Goal: Task Accomplishment & Management: Use online tool/utility

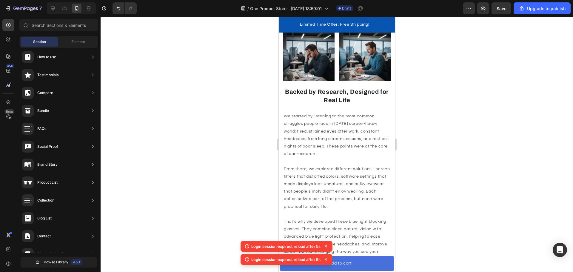
scroll to position [418, 0]
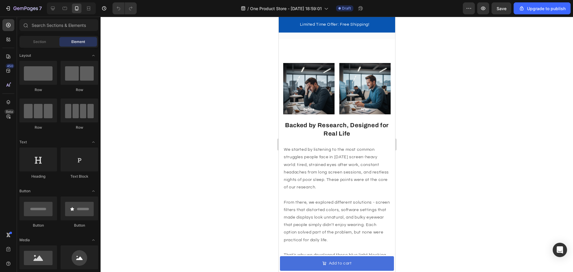
scroll to position [298, 0]
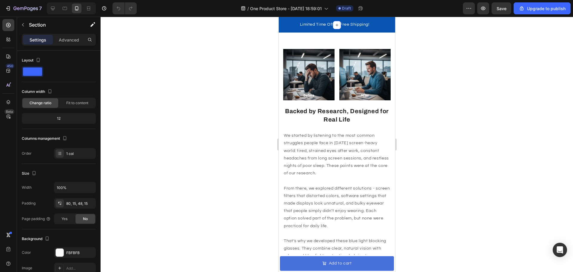
click at [356, 138] on div "Image Image Row Backed by Research, Designed for Real Life Heading We started b…" at bounding box center [336, 191] width 116 height 333
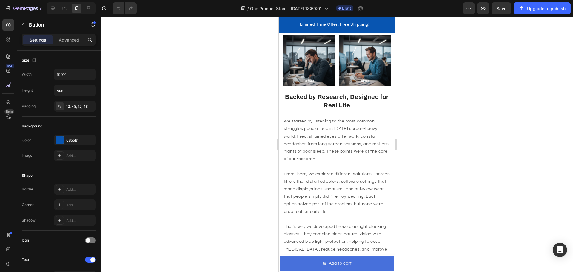
drag, startPoint x: 336, startPoint y: 109, endPoint x: 338, endPoint y: 95, distance: 15.0
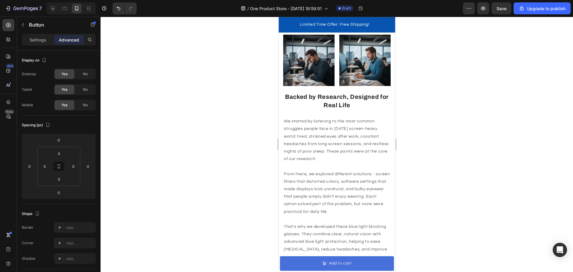
click at [538, 106] on div at bounding box center [336, 144] width 472 height 255
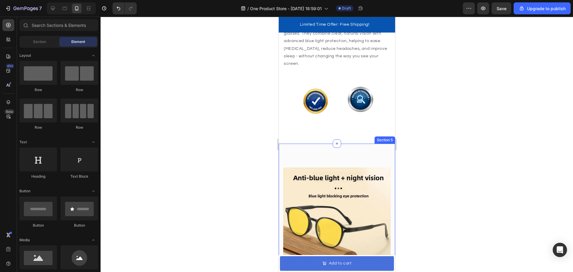
scroll to position [596, 0]
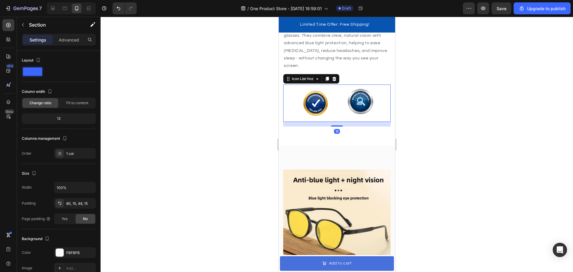
click at [287, 111] on div "Image Image" at bounding box center [336, 102] width 107 height 37
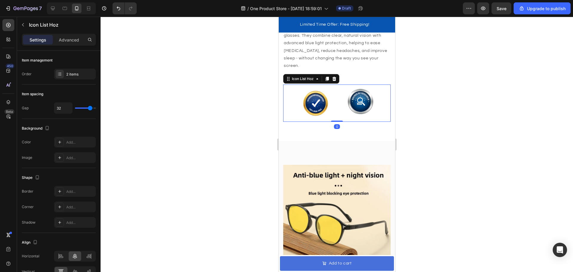
drag, startPoint x: 334, startPoint y: 116, endPoint x: 337, endPoint y: 101, distance: 14.9
click at [337, 101] on div "Image Image Icon List Hoz 0" at bounding box center [336, 102] width 107 height 37
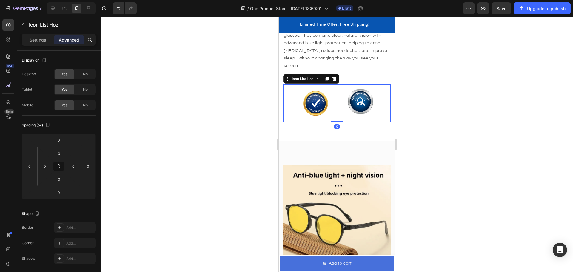
click at [460, 115] on div at bounding box center [336, 144] width 472 height 255
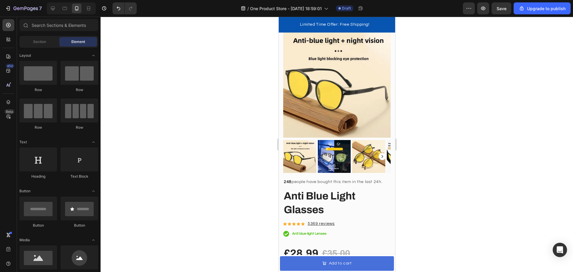
scroll to position [656, 0]
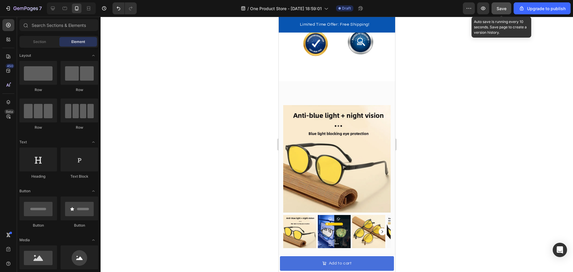
click at [500, 10] on span "Save" at bounding box center [501, 8] width 10 height 5
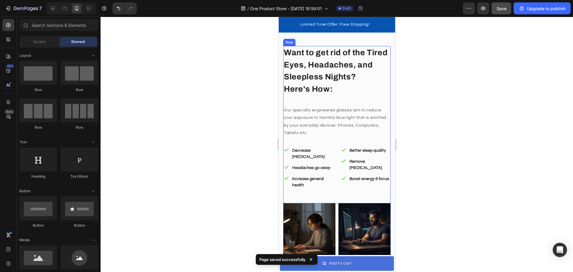
scroll to position [0, 0]
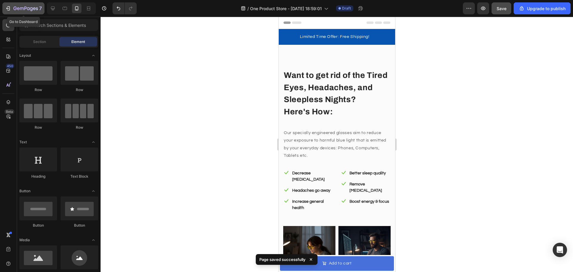
click at [5, 8] on icon "button" at bounding box center [8, 8] width 6 height 6
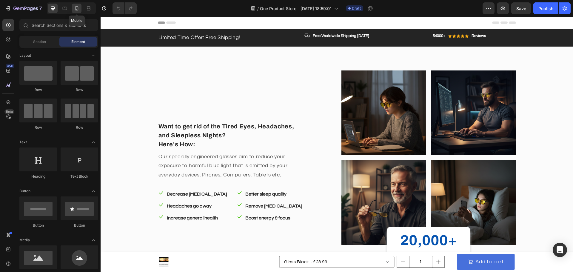
click at [75, 10] on icon at bounding box center [77, 8] width 6 height 6
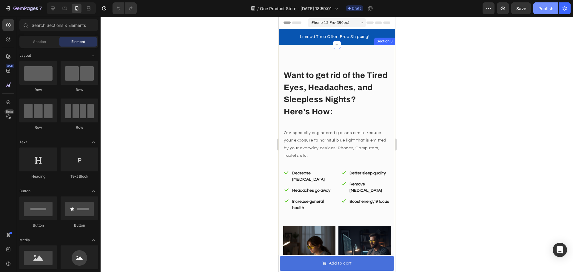
click at [545, 10] on div "Publish" at bounding box center [545, 8] width 15 height 6
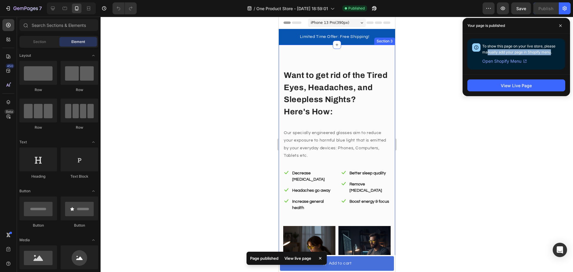
drag, startPoint x: 486, startPoint y: 53, endPoint x: 551, endPoint y: 50, distance: 64.8
click at [551, 50] on span "To show this page on your live store, please manually add your page in Shopify …" at bounding box center [518, 49] width 73 height 10
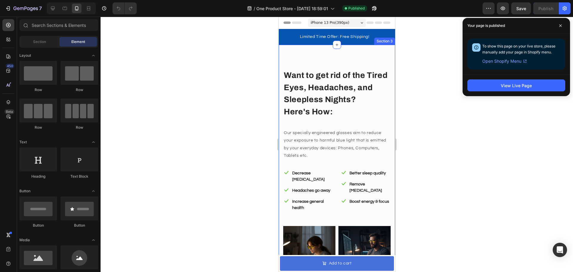
click at [549, 68] on div "To show this page on your live store, please manually add your page in Shopify …" at bounding box center [516, 53] width 98 height 31
click at [513, 62] on span "Open Shopify Menu" at bounding box center [501, 61] width 39 height 7
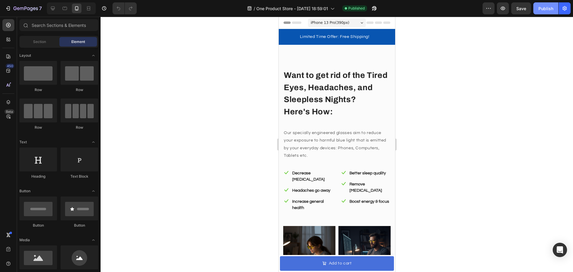
click at [551, 9] on div "Publish" at bounding box center [545, 8] width 15 height 6
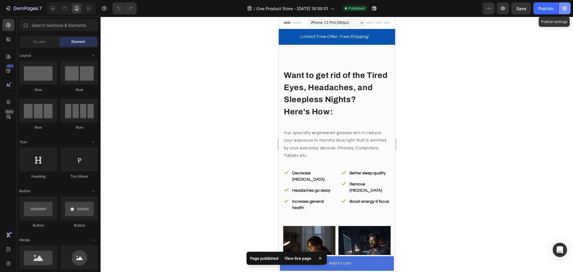
click at [565, 4] on button "button" at bounding box center [564, 8] width 12 height 12
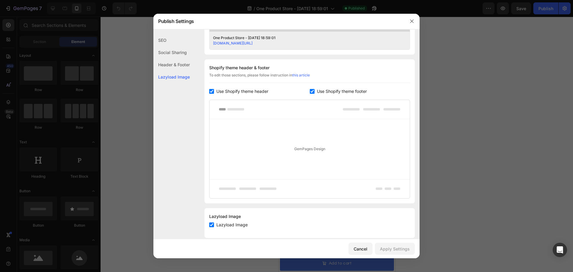
scroll to position [263, 0]
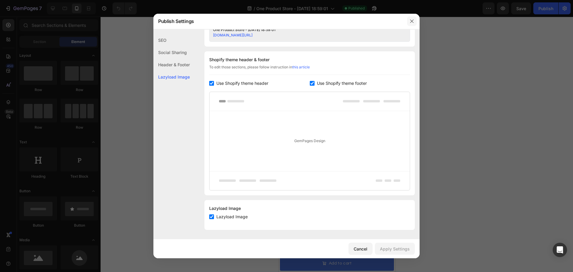
click at [408, 21] on button "button" at bounding box center [412, 21] width 10 height 10
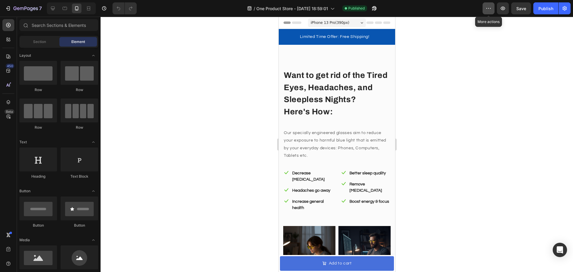
click at [486, 10] on icon "button" at bounding box center [488, 8] width 6 height 6
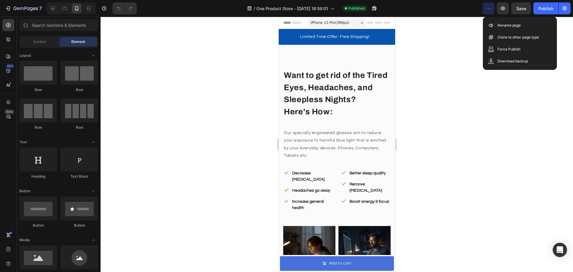
click at [514, 85] on div at bounding box center [336, 144] width 472 height 255
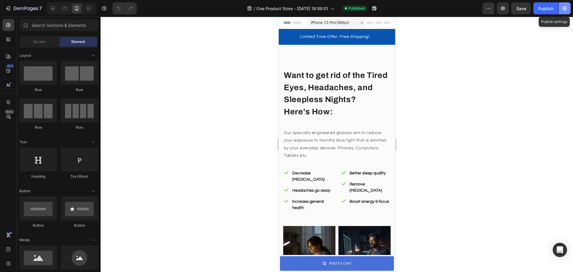
click at [564, 9] on icon "button" at bounding box center [564, 8] width 6 height 6
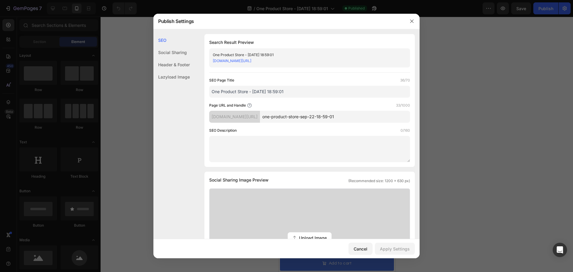
click at [287, 116] on input "one-product-store-sep-22-18-59-01" at bounding box center [335, 117] width 150 height 12
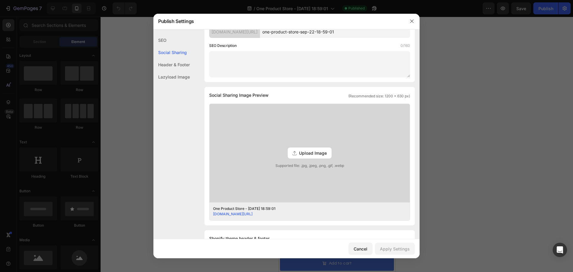
scroll to position [0, 0]
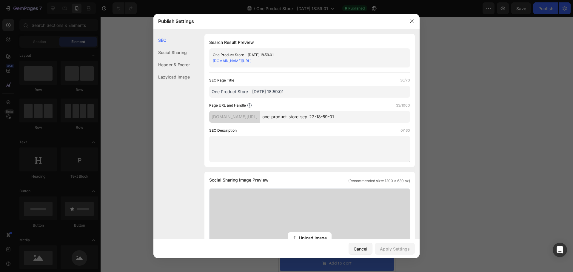
drag, startPoint x: 205, startPoint y: 52, endPoint x: 294, endPoint y: 53, distance: 88.9
click at [294, 53] on div "Search Result Preview One Product Store - Sep 22, 18:59:01 rnc1k0-es.myshopify.…" at bounding box center [309, 100] width 210 height 133
click at [313, 52] on div "One Product Store - [DATE] 18:59:01" at bounding box center [305, 55] width 184 height 6
click at [299, 90] on input "One Product Store - [DATE] 18:59:01" at bounding box center [309, 92] width 201 height 12
click at [420, 19] on div at bounding box center [286, 136] width 573 height 272
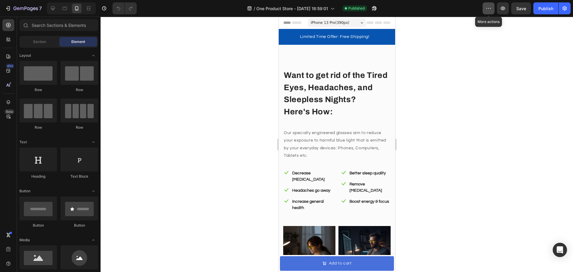
click at [488, 5] on button "button" at bounding box center [488, 8] width 12 height 12
click at [462, 32] on div at bounding box center [336, 144] width 472 height 255
click at [570, 8] on button "button" at bounding box center [564, 8] width 12 height 12
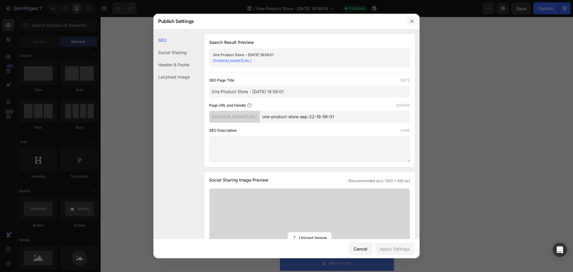
click at [413, 21] on icon "button" at bounding box center [411, 21] width 5 height 5
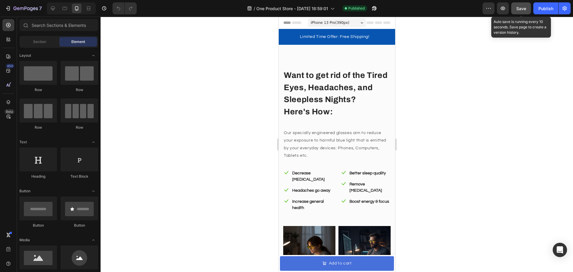
click at [523, 5] on button "Save" at bounding box center [521, 8] width 20 height 12
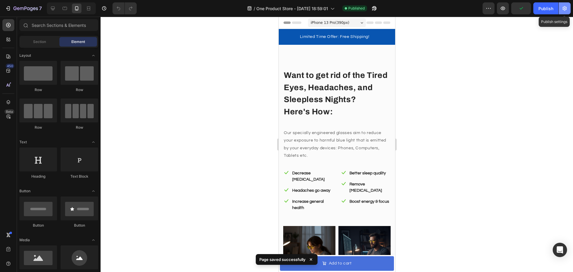
click at [565, 9] on icon "button" at bounding box center [564, 8] width 6 height 6
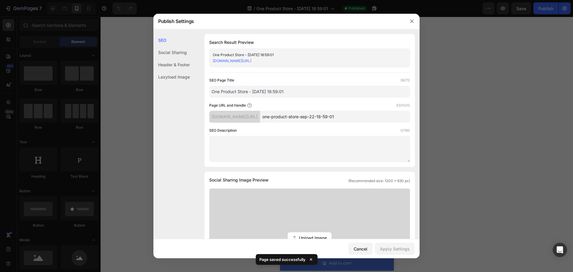
click at [180, 55] on div "Social Sharing" at bounding box center [171, 52] width 36 height 12
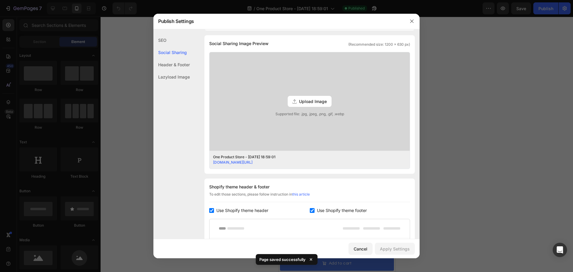
click at [180, 65] on div "Header & Footer" at bounding box center [171, 64] width 36 height 12
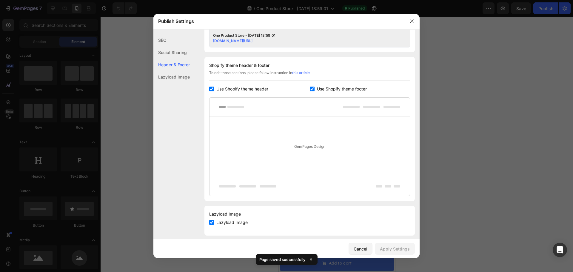
scroll to position [263, 0]
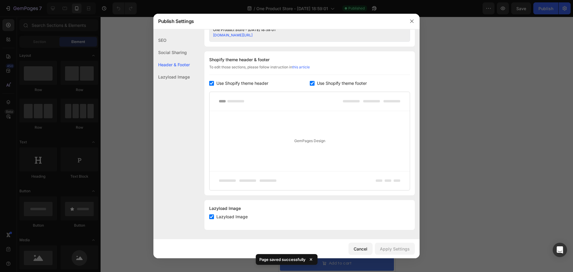
click at [179, 75] on div "Lazyload Image" at bounding box center [171, 77] width 36 height 12
click at [171, 65] on div "Header & Footer" at bounding box center [171, 64] width 36 height 12
click at [180, 47] on div "Social Sharing" at bounding box center [171, 52] width 36 height 12
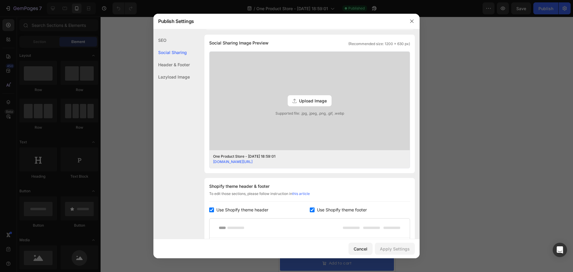
click at [166, 39] on div "SEO" at bounding box center [171, 40] width 36 height 12
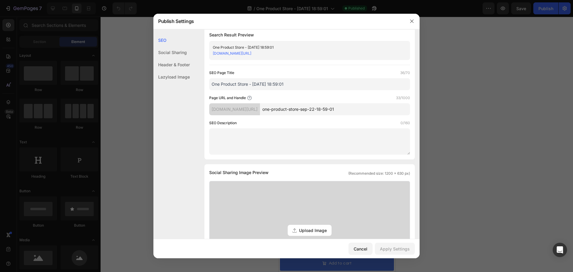
scroll to position [0, 0]
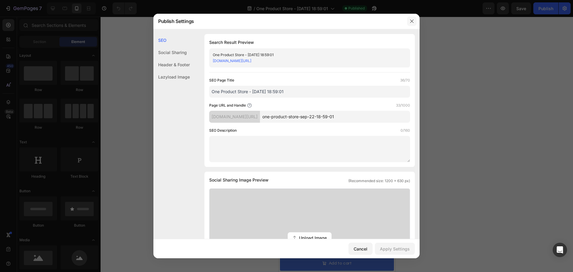
click at [415, 21] on button "button" at bounding box center [412, 21] width 10 height 10
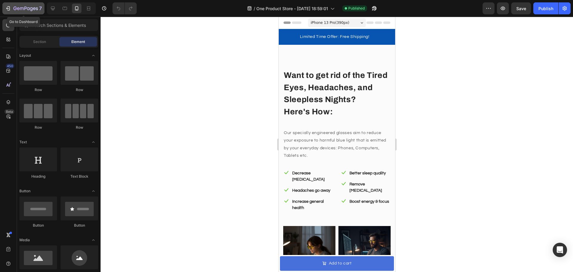
click at [10, 10] on icon "button" at bounding box center [8, 8] width 6 height 6
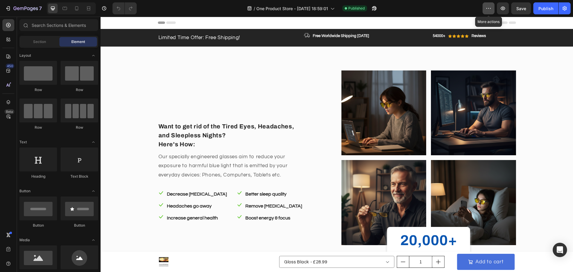
click at [489, 7] on icon "button" at bounding box center [488, 8] width 6 height 6
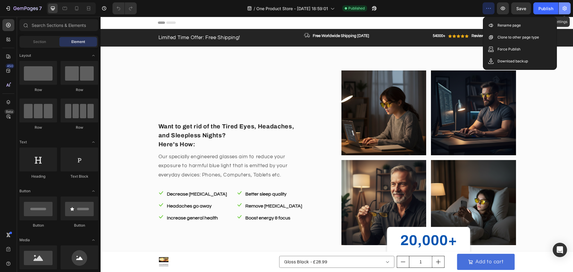
click at [563, 6] on icon "button" at bounding box center [564, 8] width 6 height 6
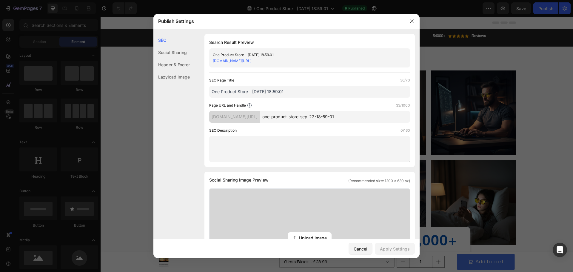
drag, startPoint x: 277, startPoint y: 95, endPoint x: 282, endPoint y: 94, distance: 4.6
click at [277, 95] on input "One Product Store - [DATE] 18:59:01" at bounding box center [309, 92] width 201 height 12
drag, startPoint x: 246, startPoint y: 92, endPoint x: 92, endPoint y: 98, distance: 153.4
click at [92, 98] on div "Publish Settings SEO Social Sharing Header & Footer Lazyload Image SEO Search R…" at bounding box center [286, 136] width 573 height 272
type input "Anti Blue light Glasses"
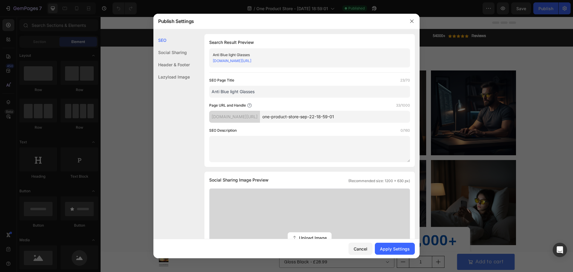
click at [305, 112] on input "one-product-store-sep-22-18-59-01" at bounding box center [335, 117] width 150 height 12
drag, startPoint x: 358, startPoint y: 112, endPoint x: 235, endPoint y: 132, distance: 124.1
click at [235, 132] on div "SEO Page Title 23/70 Anti Blue light Glasses Page URL and Handle 33/1000 [DOMAI…" at bounding box center [309, 119] width 201 height 85
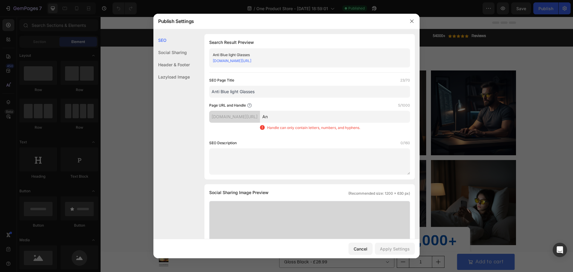
type input "A"
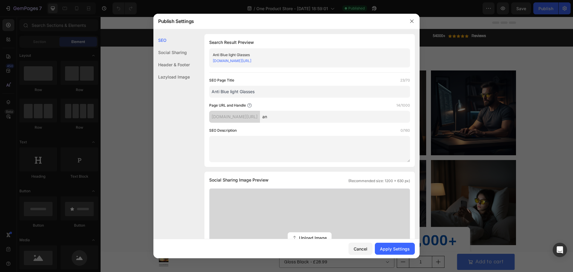
type input "a"
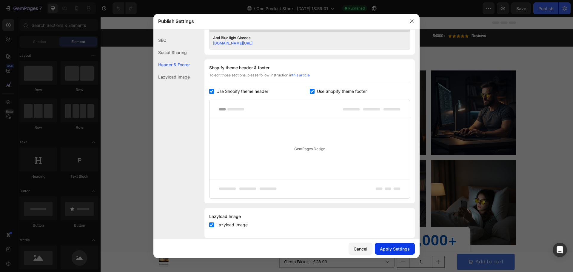
scroll to position [263, 0]
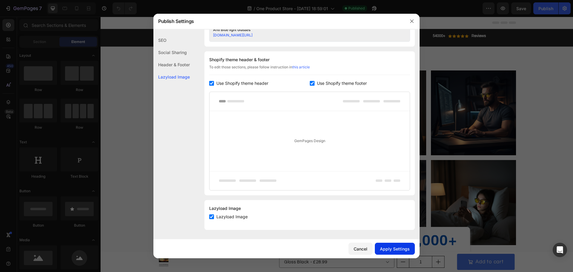
type input "glasses"
click at [391, 250] on div "Apply Settings" at bounding box center [395, 248] width 30 height 6
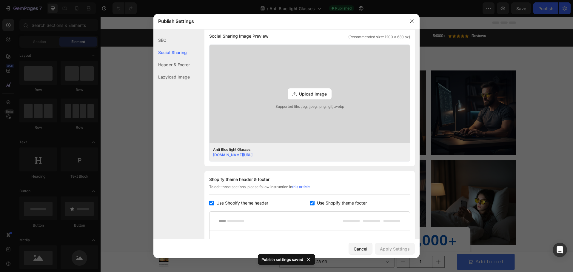
scroll to position [144, 0]
click at [411, 17] on button "button" at bounding box center [412, 21] width 10 height 10
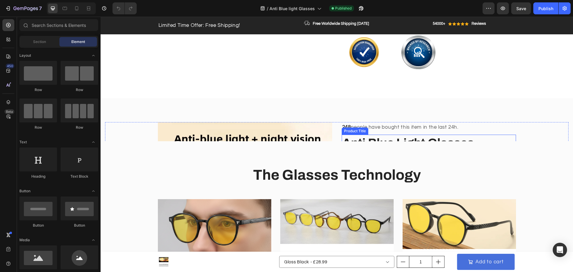
scroll to position [596, 0]
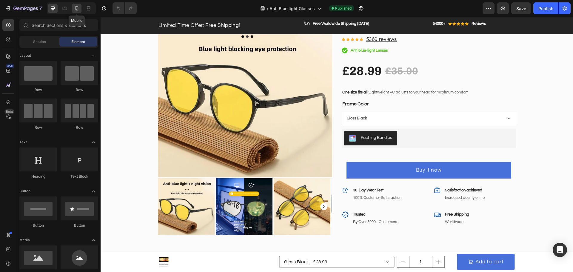
click at [75, 8] on icon at bounding box center [77, 8] width 6 height 6
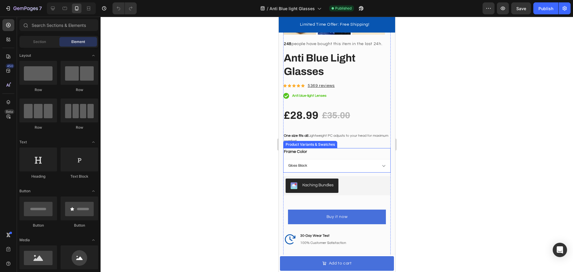
scroll to position [716, 0]
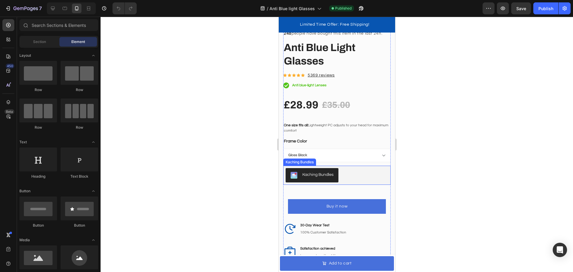
click at [323, 171] on div "Kaching Bundles" at bounding box center [317, 174] width 31 height 6
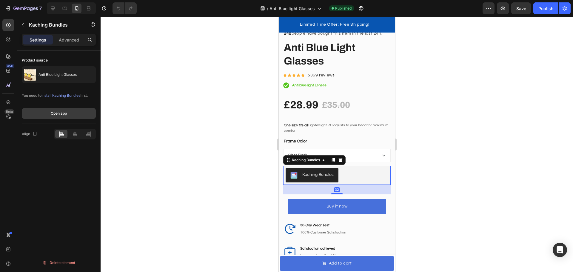
click at [56, 112] on div "Open app" at bounding box center [59, 113] width 16 height 5
click at [352, 25] on p "Limited Time Offer: Free Shipping!" at bounding box center [334, 24] width 102 height 7
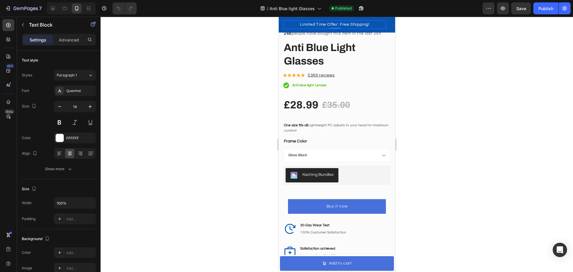
click at [350, 29] on div "Limited Time Offer: Free Shipping!" at bounding box center [334, 24] width 103 height 9
click at [347, 32] on div "Limited Time Offer: Free Shipping! Text Block 0 Image Free Worldwide Shipping […" at bounding box center [336, 25] width 116 height 16
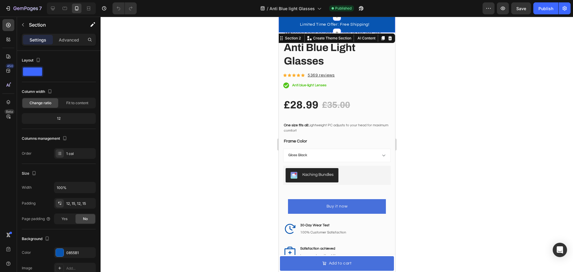
click at [280, 27] on div "Limited Time Offer: Free Shipping! Text Block Image Free Worldwide Shipping [DA…" at bounding box center [336, 25] width 116 height 16
click at [282, 30] on div "Limited Time Offer: Free Shipping! Text Block Image Free Worldwide Shipping [DA…" at bounding box center [336, 25] width 116 height 16
click at [300, 202] on button "Buy it now" at bounding box center [336, 206] width 98 height 15
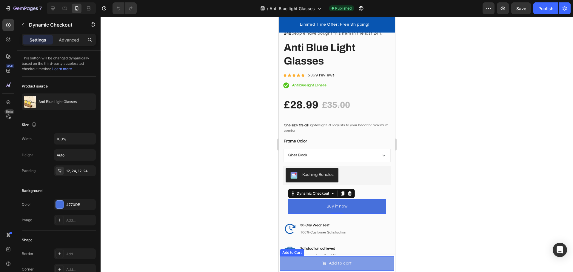
click at [284, 265] on button "Add to cart" at bounding box center [336, 263] width 114 height 15
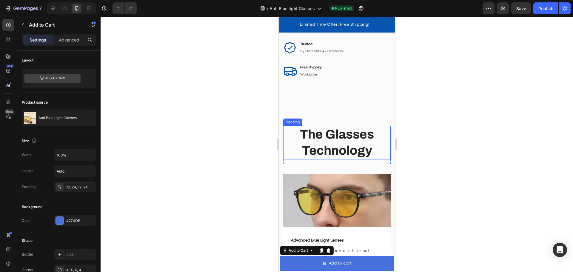
scroll to position [954, 0]
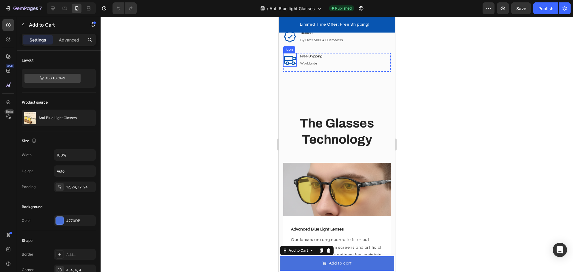
click at [288, 58] on icon at bounding box center [290, 60] width 13 height 9
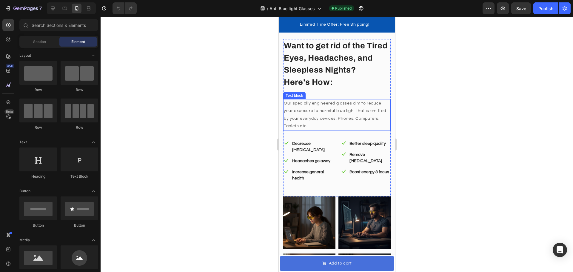
scroll to position [179, 0]
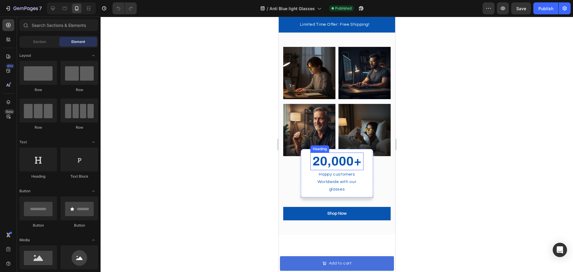
click at [332, 158] on h2 "20,000+" at bounding box center [336, 161] width 53 height 18
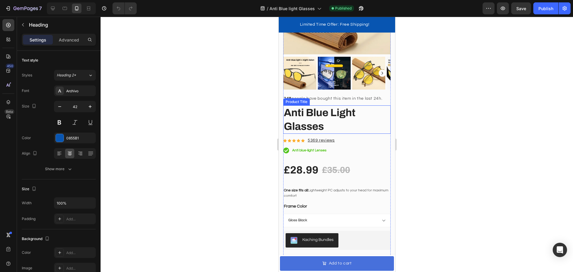
scroll to position [805, 0]
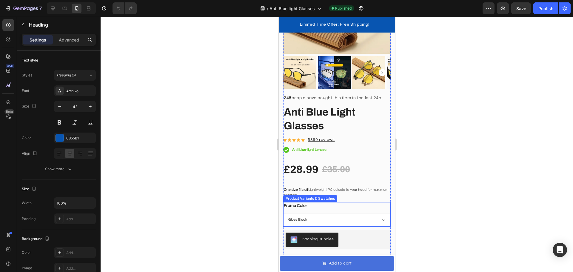
click at [324, 206] on div "Frame Color Gloss Black Matte Black Cold Tea Transparent" at bounding box center [336, 214] width 107 height 24
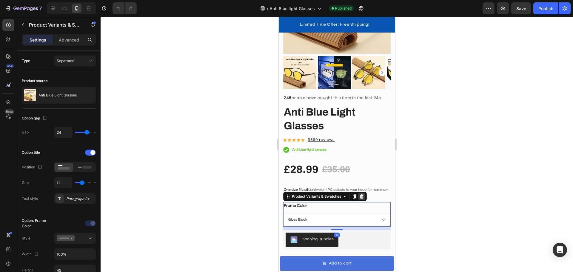
click at [364, 193] on div at bounding box center [361, 196] width 7 height 7
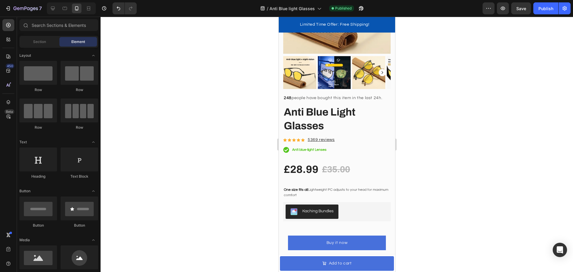
click at [450, 188] on div at bounding box center [336, 144] width 472 height 255
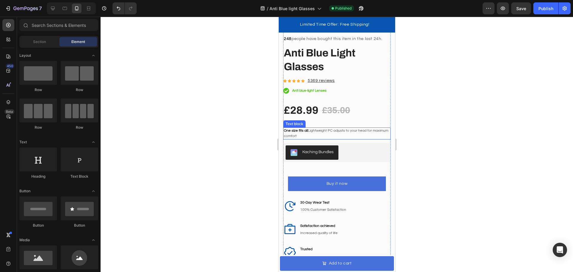
scroll to position [865, 0]
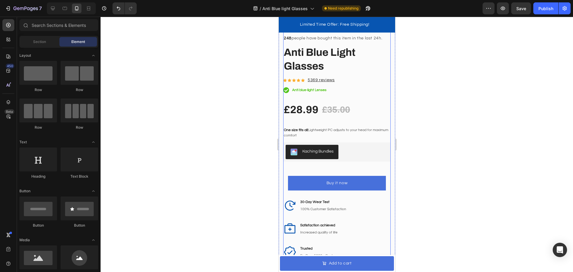
click at [364, 161] on div "248 people have bought this item in the last 24h. Text block Anti Blue Light Gl…" at bounding box center [336, 160] width 107 height 253
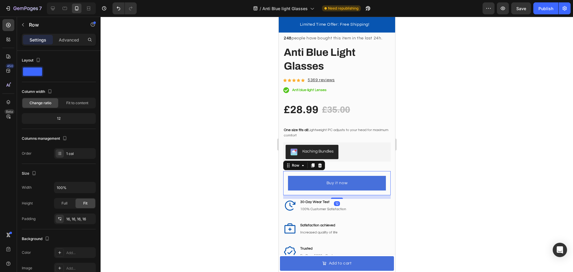
click at [284, 177] on div "Buy it now Dynamic Checkout Row 12" at bounding box center [336, 183] width 107 height 24
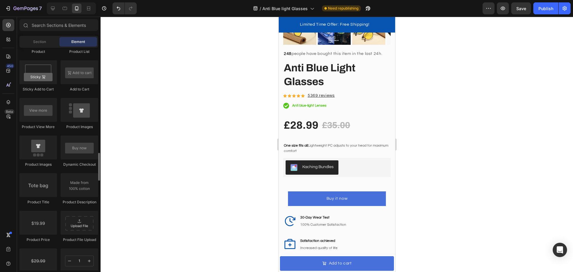
scroll to position [805, 0]
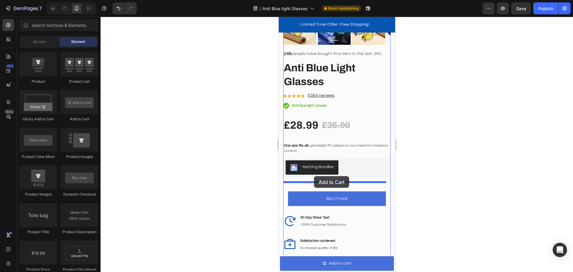
drag, startPoint x: 348, startPoint y: 133, endPoint x: 681, endPoint y: 200, distance: 340.0
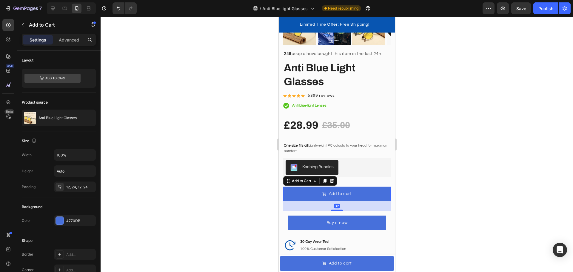
click at [423, 183] on div at bounding box center [336, 144] width 472 height 255
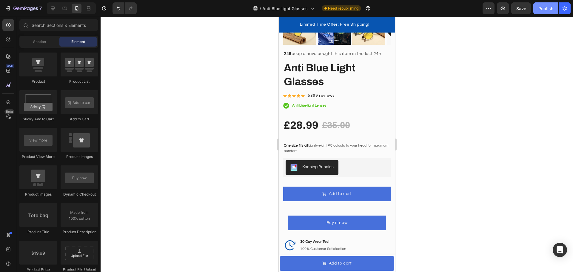
click at [546, 11] on div "Publish" at bounding box center [545, 8] width 15 height 6
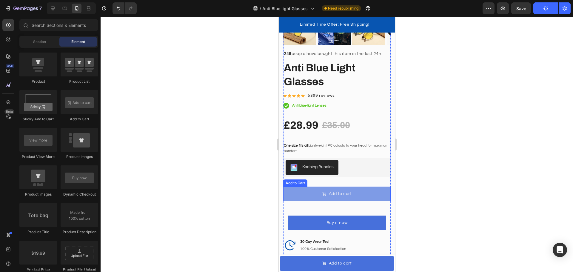
click at [358, 189] on button "Add to cart" at bounding box center [336, 193] width 107 height 15
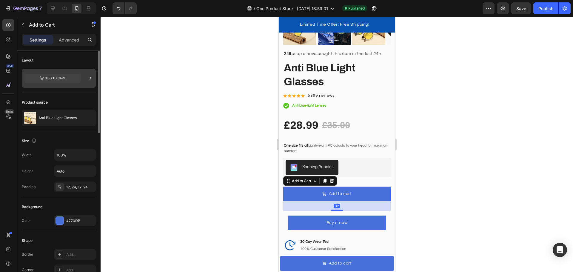
click at [86, 78] on div at bounding box center [59, 78] width 74 height 19
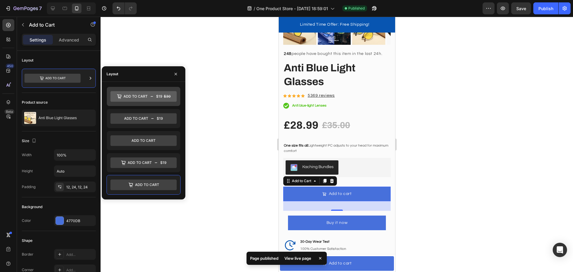
click at [142, 101] on icon at bounding box center [143, 96] width 66 height 11
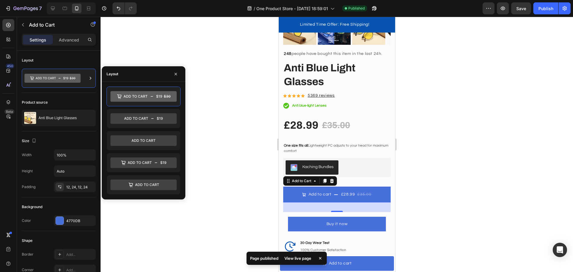
click at [459, 163] on div at bounding box center [336, 144] width 472 height 255
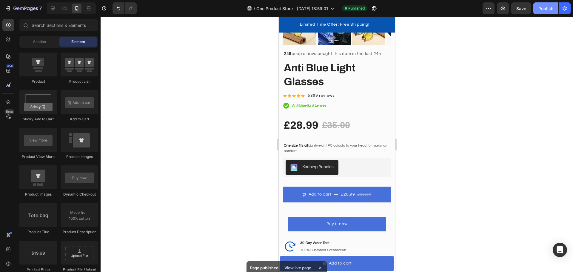
click at [543, 6] on div "Publish" at bounding box center [545, 8] width 15 height 6
click at [289, 25] on p "Limited Time Offer: Free Shipping!" at bounding box center [334, 24] width 102 height 7
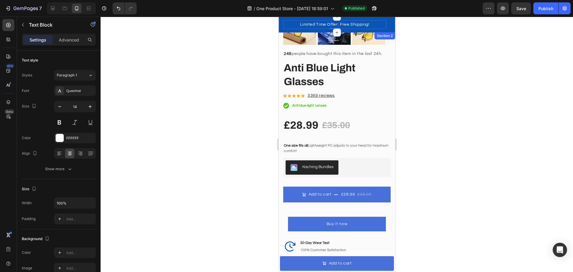
click at [280, 25] on div "Limited Time Offer: Free Shipping! Text Block 0 Image Free Worldwide Shipping […" at bounding box center [336, 25] width 116 height 16
click at [293, 26] on p "Limited Time Offer: Free Shipping!" at bounding box center [334, 24] width 102 height 7
click at [281, 25] on div "Limited Time Offer: Free Shipping! Text Block 0 Image Free Worldwide Shipping […" at bounding box center [336, 25] width 116 height 16
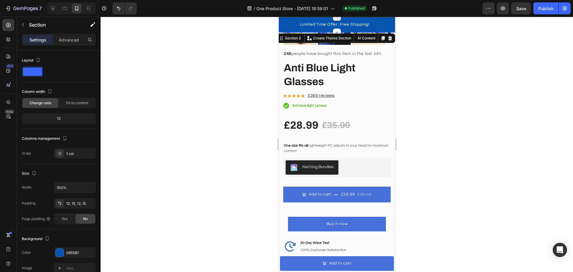
click at [281, 25] on div "Limited Time Offer: Free Shipping! Text Block Image Free Worldwide Shipping [DA…" at bounding box center [336, 25] width 116 height 16
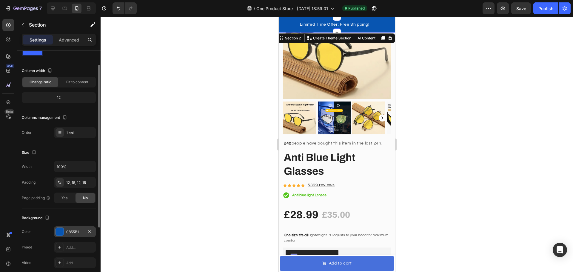
scroll to position [0, 0]
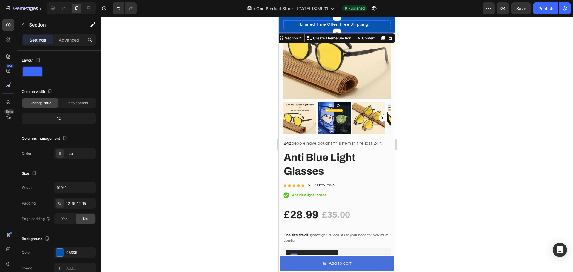
click at [380, 26] on p "Limited Time Offer: Free Shipping!" at bounding box center [334, 24] width 102 height 7
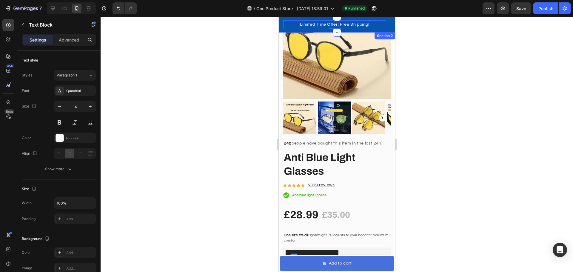
click at [387, 27] on div "Limited Time Offer: Free Shipping! Text Block 0 Image Free Worldwide Shipping […" at bounding box center [336, 25] width 116 height 16
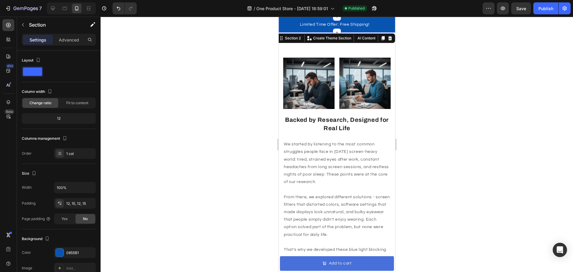
scroll to position [372, 0]
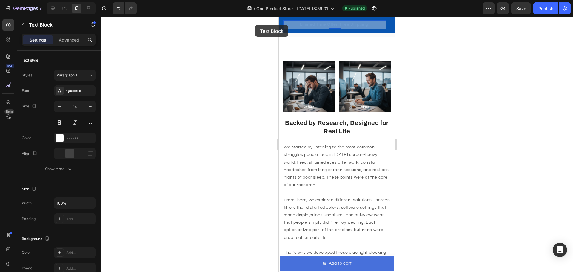
drag, startPoint x: 357, startPoint y: 28, endPoint x: 533, endPoint y: 42, distance: 177.1
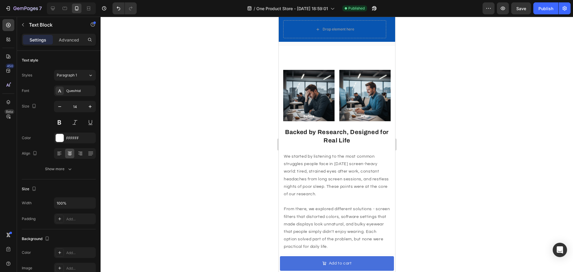
scroll to position [364, 0]
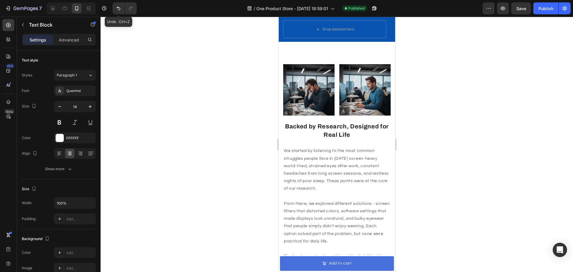
click at [120, 7] on icon "Undo/Redo" at bounding box center [118, 8] width 6 height 6
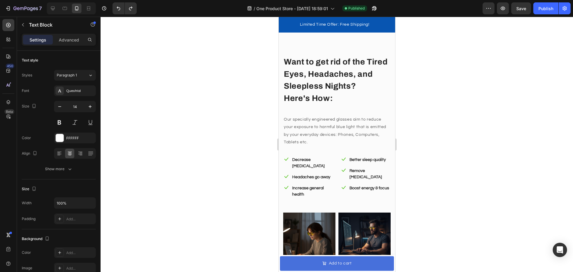
scroll to position [0, 0]
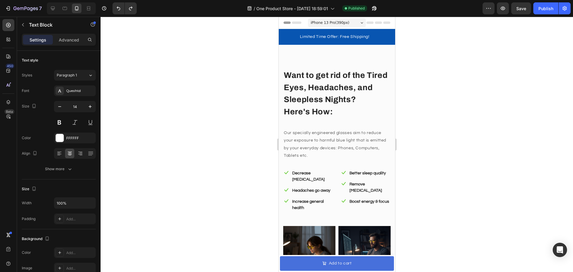
click at [382, 38] on p "Limited Time Offer: Free Shipping!" at bounding box center [334, 36] width 102 height 7
click at [372, 34] on p "Limited Time Offer: Free Shipping!" at bounding box center [334, 36] width 102 height 7
click at [285, 35] on p "Limited Time Offer: Free Shipping!" at bounding box center [334, 36] width 102 height 7
click at [284, 36] on p "Limited Time Offer: Free Shipping!" at bounding box center [334, 36] width 102 height 7
click at [228, 52] on div at bounding box center [336, 144] width 472 height 255
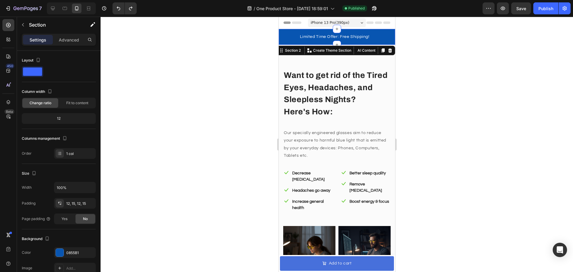
click at [279, 40] on div "Limited Time Offer: Free Shipping! Text Block Image Free Worldwide Shipping [DA…" at bounding box center [336, 37] width 116 height 16
click at [291, 52] on div "Section 2" at bounding box center [292, 50] width 18 height 5
click at [69, 42] on p "Advanced" at bounding box center [69, 40] width 20 height 6
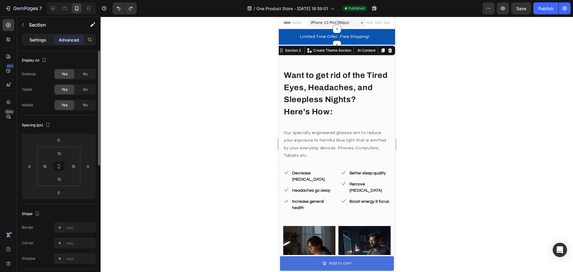
click at [35, 41] on p "Settings" at bounding box center [38, 40] width 17 height 6
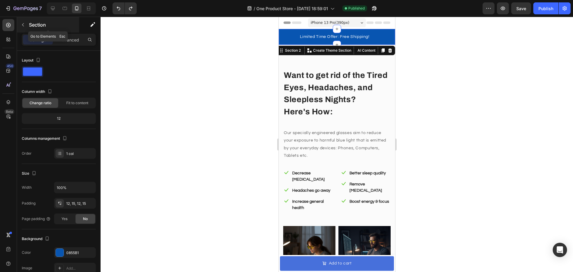
click at [23, 28] on button "button" at bounding box center [23, 25] width 10 height 10
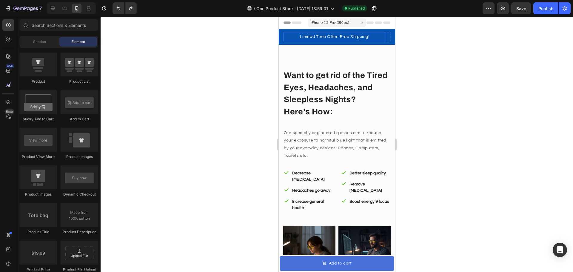
click at [286, 39] on p "Limited Time Offer: Free Shipping!" at bounding box center [334, 36] width 102 height 7
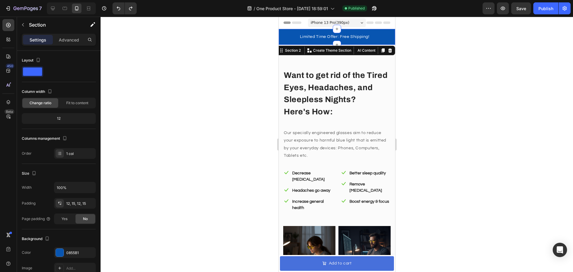
click at [279, 40] on div "Limited Time Offer: Free Shipping! Text Block Image Free Worldwide Shipping [DA…" at bounding box center [336, 37] width 116 height 16
click at [387, 50] on icon at bounding box center [389, 50] width 5 height 5
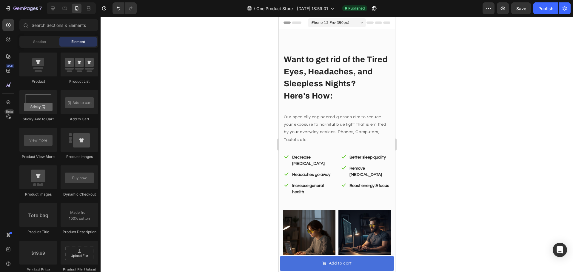
drag, startPoint x: 436, startPoint y: 67, endPoint x: 432, endPoint y: 69, distance: 3.7
click at [436, 67] on div at bounding box center [336, 144] width 472 height 255
click at [548, 8] on div "Publish" at bounding box center [545, 8] width 15 height 6
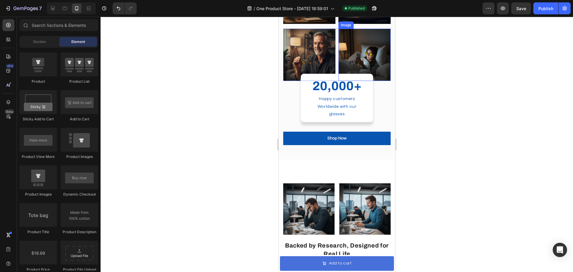
scroll to position [239, 0]
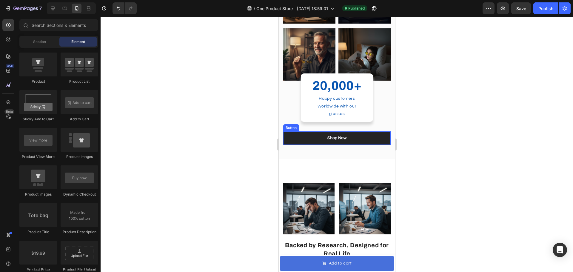
click at [363, 131] on button "Shop Now" at bounding box center [336, 137] width 107 height 13
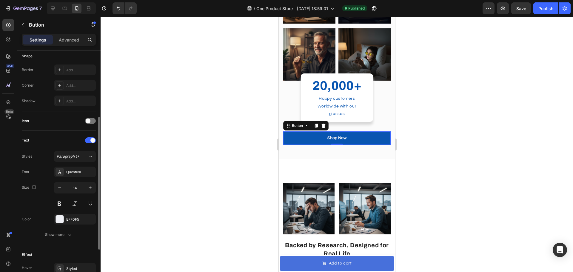
scroll to position [149, 0]
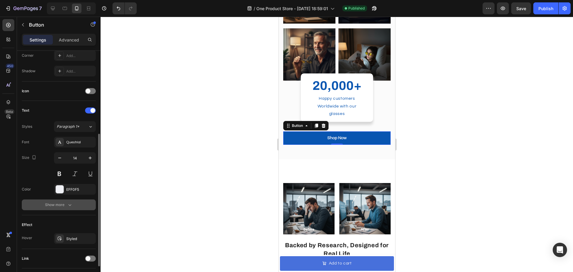
click at [61, 205] on div "Show more" at bounding box center [59, 205] width 28 height 6
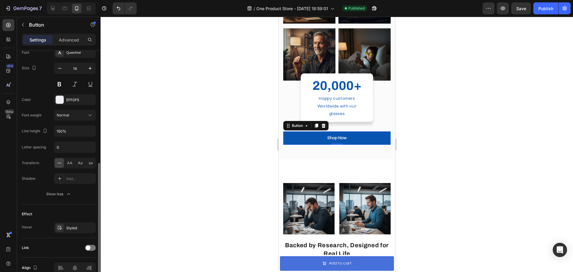
scroll to position [268, 0]
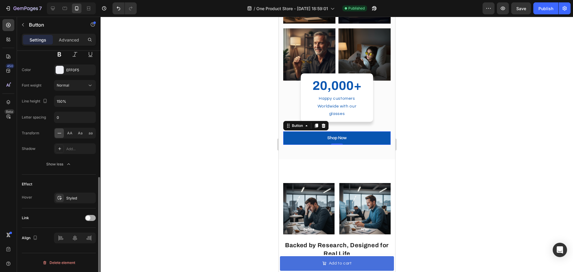
click at [90, 218] on span at bounding box center [88, 217] width 5 height 5
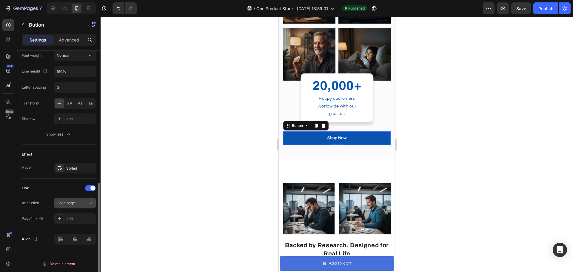
click at [74, 203] on span "Open page" at bounding box center [66, 202] width 18 height 4
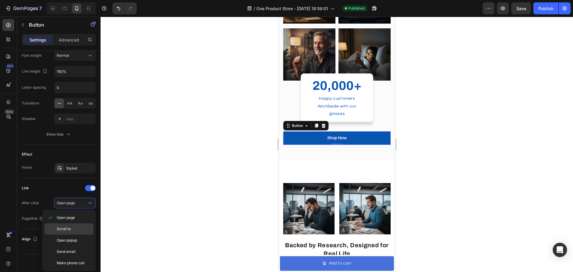
click at [77, 227] on p "Scroll to" at bounding box center [74, 228] width 34 height 5
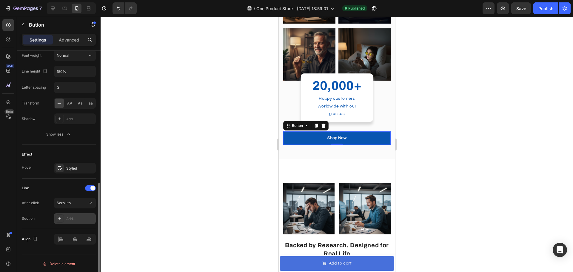
click at [77, 219] on div "Add..." at bounding box center [80, 218] width 28 height 5
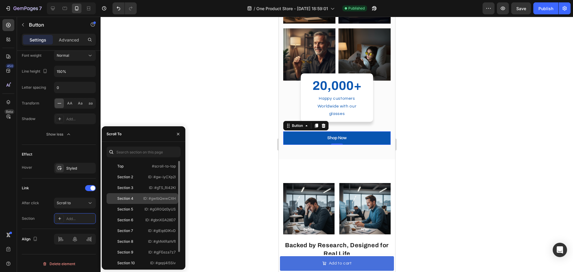
click at [129, 200] on div "Section 4" at bounding box center [125, 198] width 16 height 5
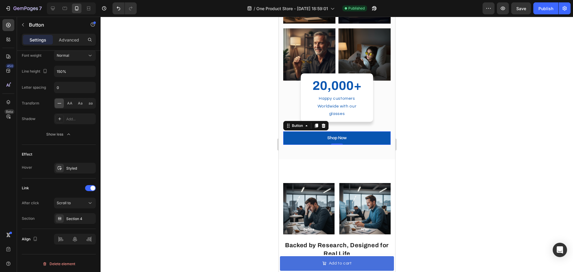
click at [214, 191] on div at bounding box center [336, 144] width 472 height 255
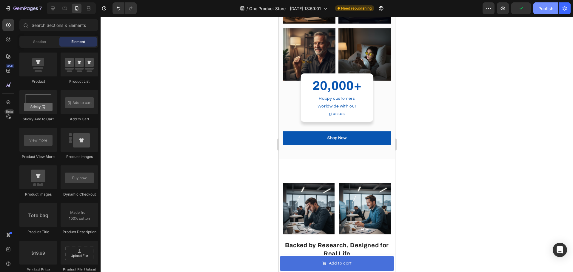
click at [549, 8] on div "Publish" at bounding box center [545, 8] width 15 height 6
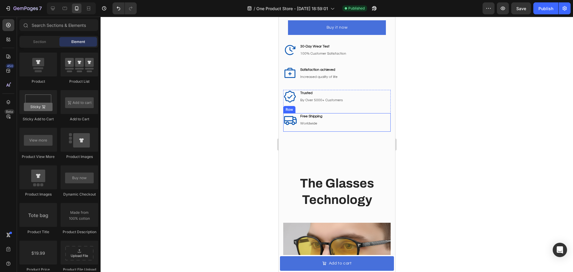
scroll to position [1074, 0]
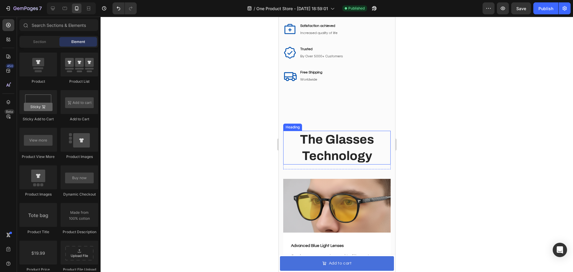
drag, startPoint x: 335, startPoint y: 149, endPoint x: 333, endPoint y: 146, distance: 3.9
click at [335, 149] on h2 "The Glasses Technology" at bounding box center [336, 148] width 107 height 34
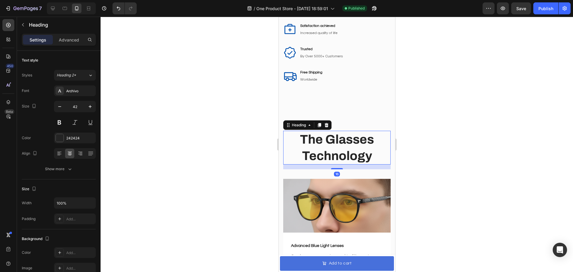
click at [332, 136] on h2 "The Glasses Technology" at bounding box center [336, 148] width 107 height 34
click at [332, 136] on p "The Glasses Technology" at bounding box center [336, 147] width 106 height 33
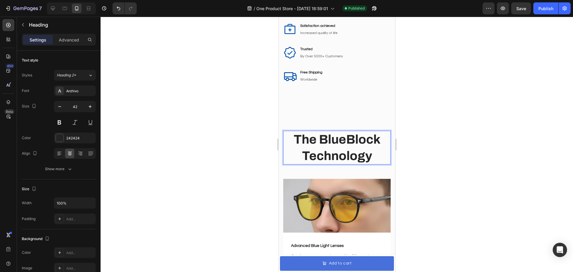
click at [411, 132] on div at bounding box center [336, 144] width 472 height 255
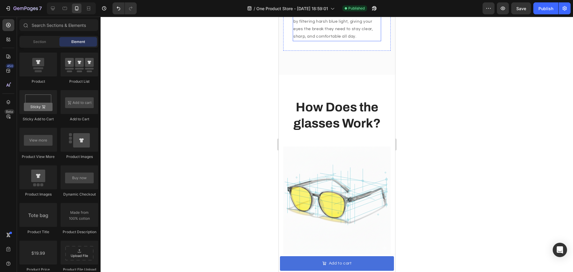
scroll to position [1610, 0]
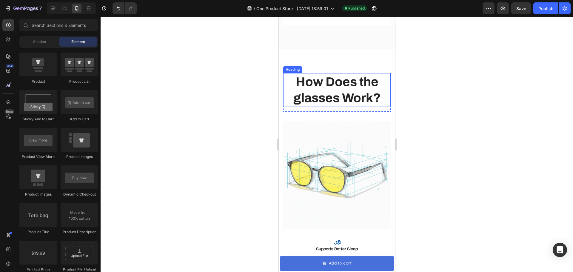
click at [306, 98] on h2 "How Does the glasses Work?" at bounding box center [336, 90] width 107 height 34
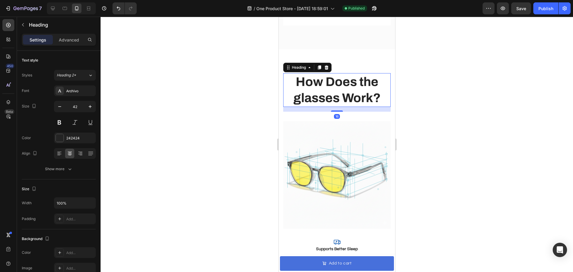
click at [357, 86] on h2 "How Does the glasses Work?" at bounding box center [336, 90] width 107 height 34
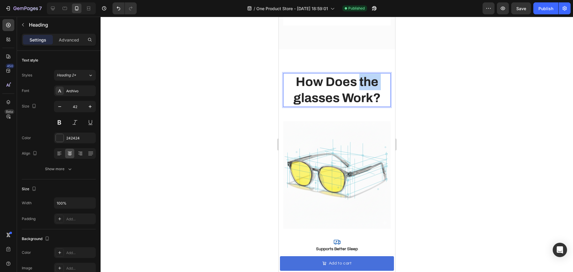
click at [357, 86] on p "How Does the glasses Work?" at bounding box center [336, 90] width 106 height 33
click at [308, 98] on p "How Does the glasses Work?" at bounding box center [336, 90] width 106 height 33
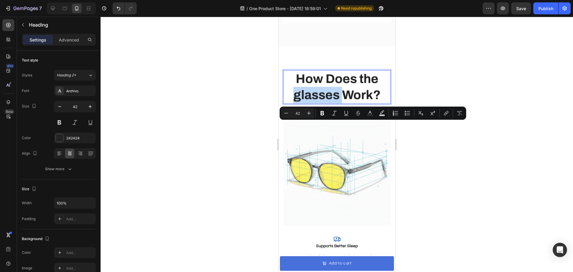
scroll to position [1581, 0]
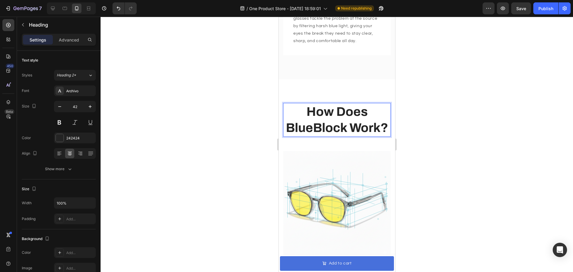
click at [520, 168] on div at bounding box center [336, 144] width 472 height 255
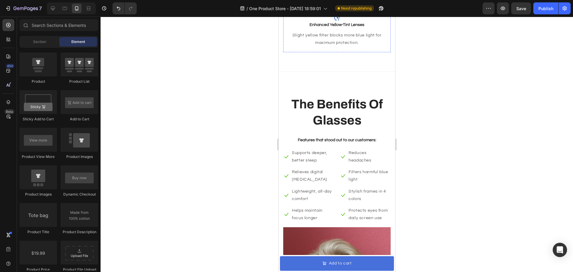
scroll to position [1998, 0]
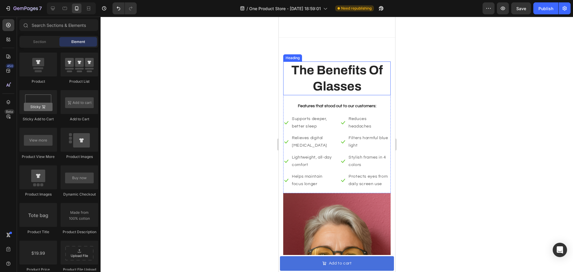
click at [341, 88] on h2 "The Benefits Of Glasses" at bounding box center [336, 78] width 107 height 34
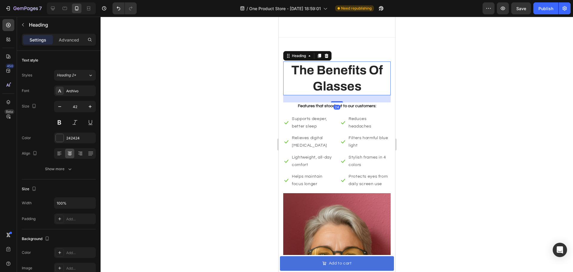
click at [327, 95] on h2 "The Benefits Of Glasses" at bounding box center [336, 78] width 107 height 34
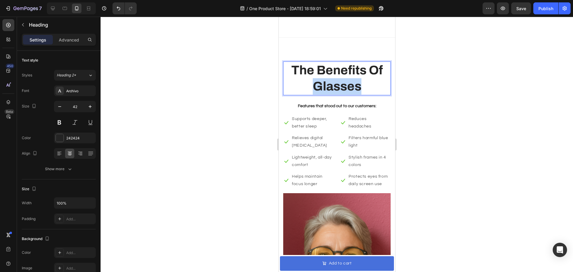
click at [327, 95] on p "The Benefits Of Glasses" at bounding box center [336, 78] width 106 height 33
click at [412, 93] on div at bounding box center [336, 144] width 472 height 255
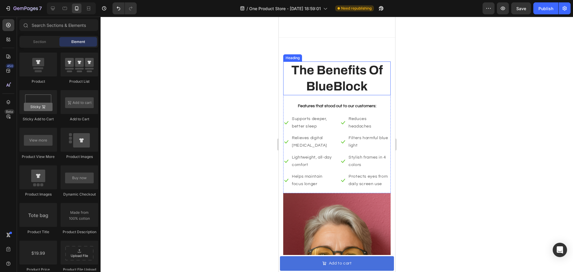
click at [323, 93] on p "The Benefits Of BlueBlock" at bounding box center [336, 78] width 106 height 33
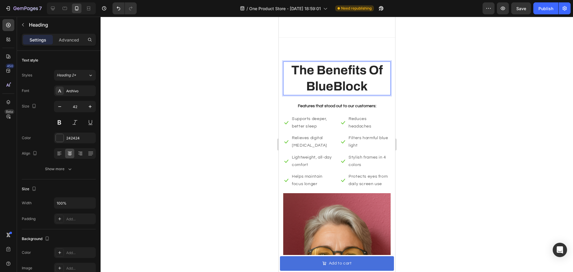
drag, startPoint x: 330, startPoint y: 107, endPoint x: 335, endPoint y: 99, distance: 8.5
click at [331, 107] on div "The Benefits Of BlueBlock Heading 24 Features that stood out to our customers: …" at bounding box center [336, 127] width 107 height 132
click at [335, 95] on p "The Benefits Of BlueBlock" at bounding box center [336, 78] width 106 height 33
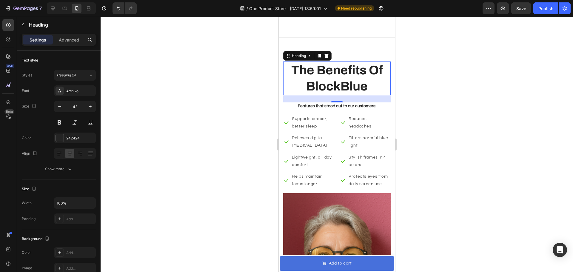
click at [453, 110] on div at bounding box center [336, 144] width 472 height 255
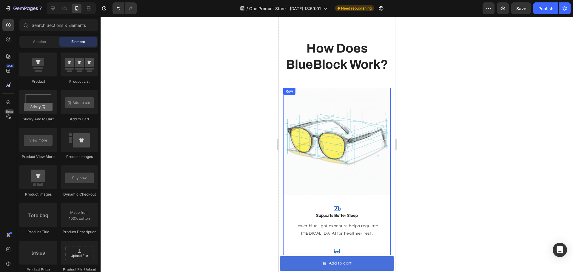
scroll to position [1610, 0]
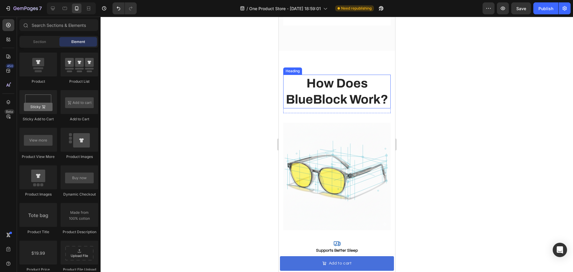
click at [332, 100] on p "How Does BlueBlock Work?" at bounding box center [336, 91] width 106 height 33
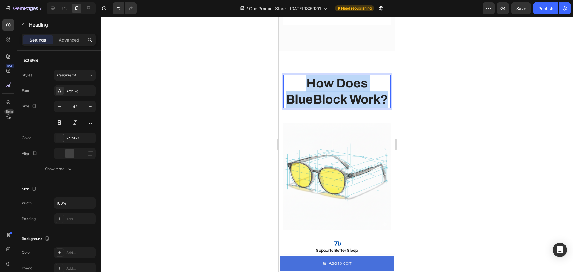
click at [332, 100] on p "How Does BlueBlock Work?" at bounding box center [336, 91] width 106 height 33
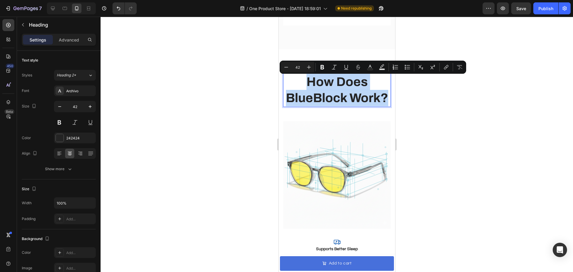
click at [332, 100] on p "How Does BlueBlock Work?" at bounding box center [336, 90] width 106 height 33
click at [367, 99] on p "How Does BlueBlock Work?" at bounding box center [336, 90] width 106 height 33
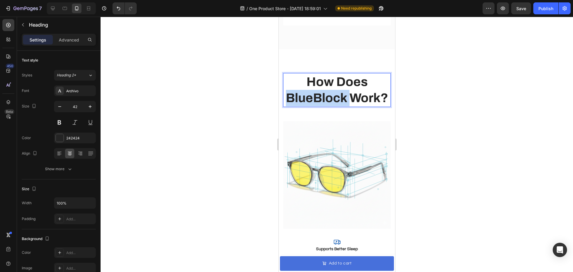
drag, startPoint x: 367, startPoint y: 99, endPoint x: 310, endPoint y: 99, distance: 57.3
click at [310, 99] on p "How Does BlueBlock Work?" at bounding box center [336, 90] width 106 height 33
click at [446, 99] on div at bounding box center [336, 144] width 472 height 255
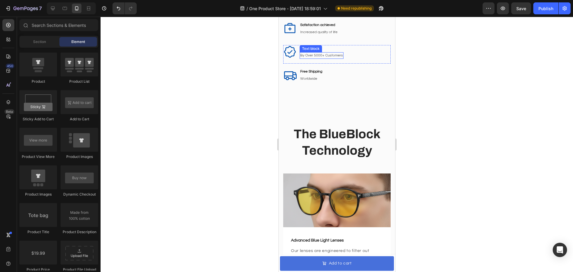
scroll to position [1045, 0]
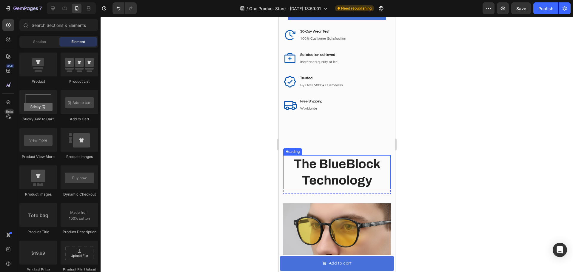
click at [336, 161] on h2 "The BlueBlock Technology" at bounding box center [336, 172] width 107 height 34
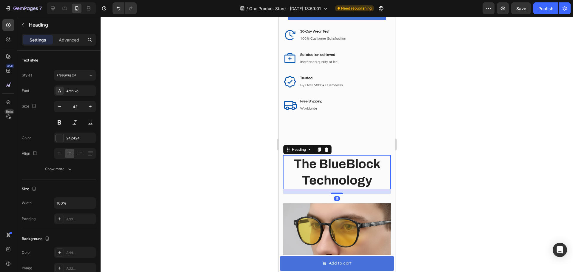
click at [336, 161] on h2 "The BlueBlock Technology" at bounding box center [336, 172] width 107 height 34
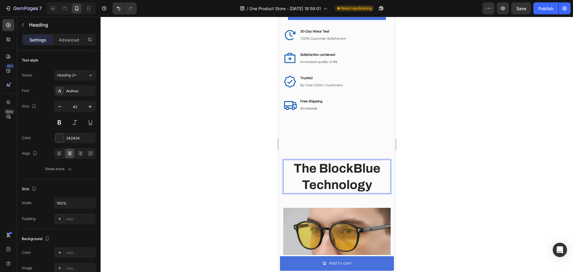
click at [435, 155] on div at bounding box center [336, 144] width 472 height 255
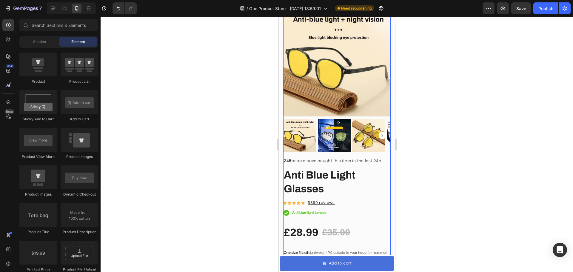
scroll to position [717, 0]
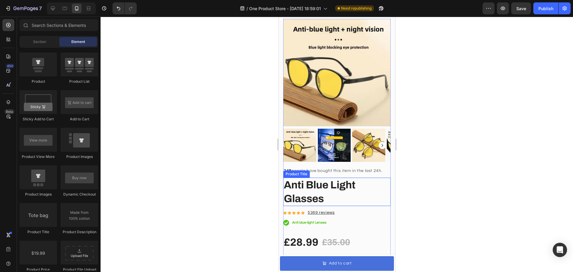
click at [313, 187] on h1 "Anti Blue Light Glasses" at bounding box center [336, 191] width 107 height 28
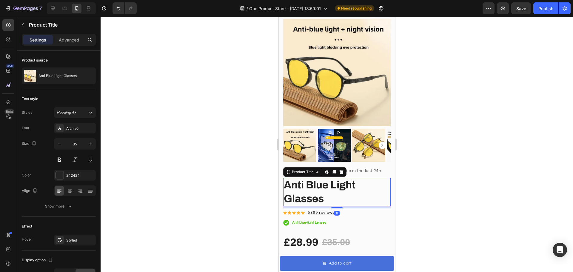
click at [313, 187] on h1 "Anti Blue Light Glasses" at bounding box center [336, 191] width 107 height 28
click at [305, 182] on h1 "Anti Blue Light Glasses" at bounding box center [336, 191] width 107 height 28
click at [301, 180] on h1 "Anti Blue Light Glasses" at bounding box center [336, 191] width 107 height 28
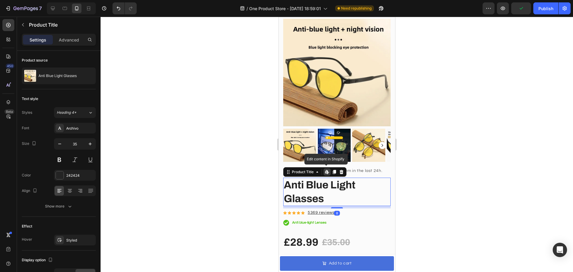
click at [301, 180] on h1 "Anti Blue Light Glasses" at bounding box center [336, 191] width 107 height 28
